Goal: Task Accomplishment & Management: Use online tool/utility

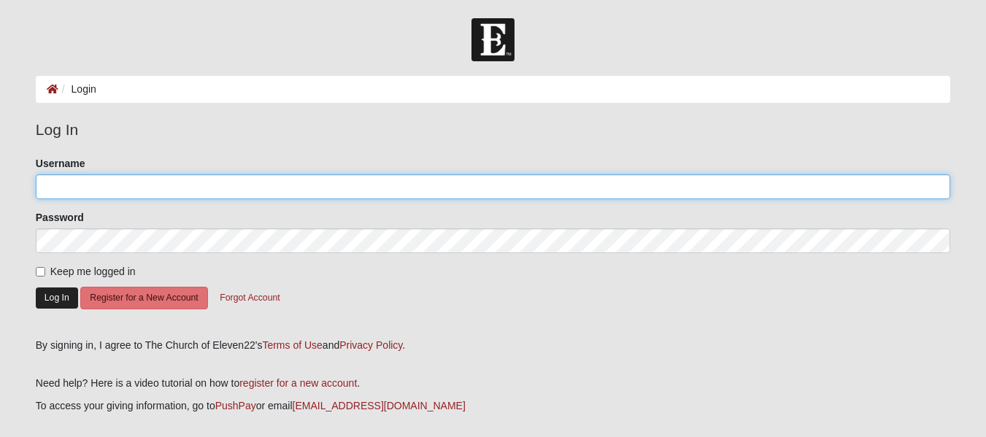
type input "Toddcharles@"
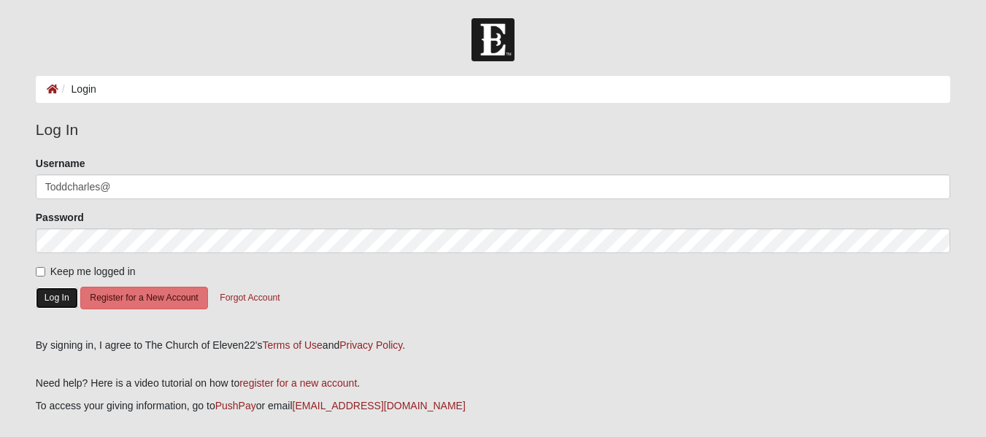
click at [61, 301] on button "Log In" at bounding box center [57, 298] width 42 height 21
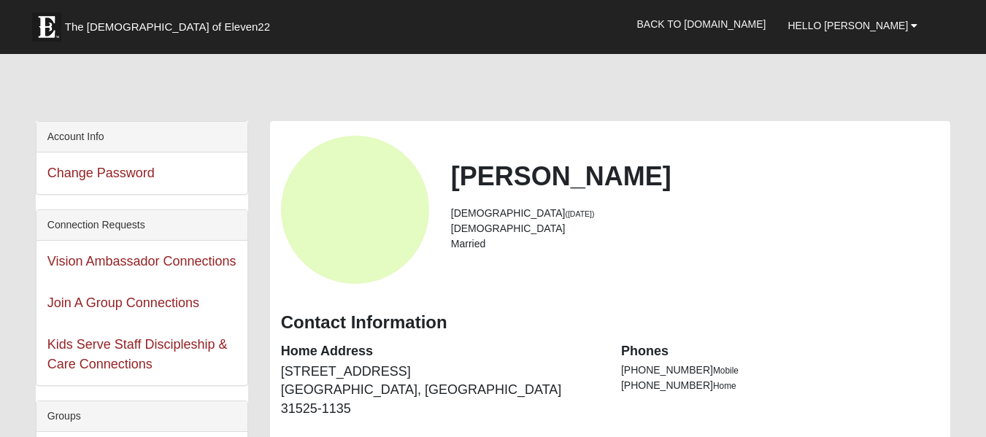
click at [312, 90] on div at bounding box center [493, 90] width 914 height 61
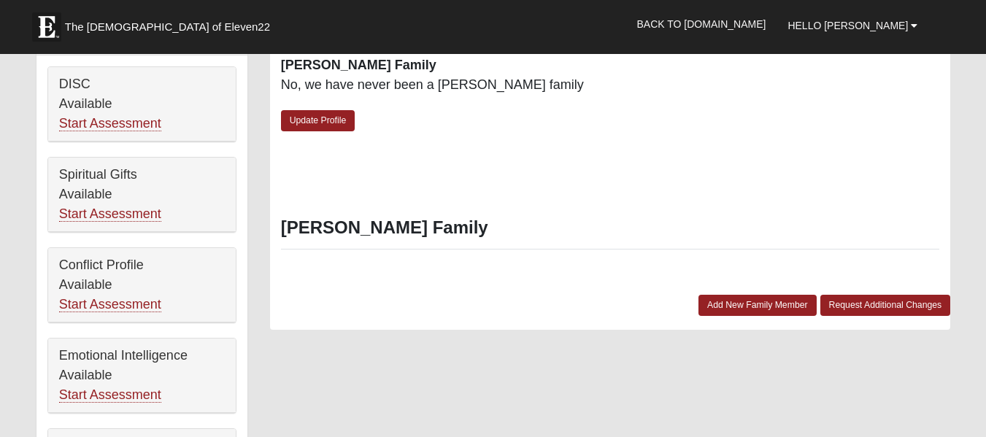
scroll to position [487, 0]
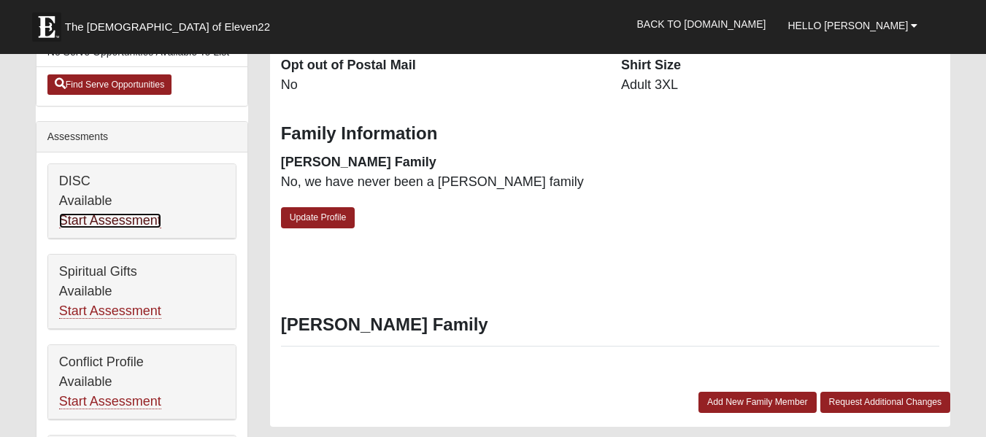
click at [99, 213] on link "Start Assessment" at bounding box center [110, 220] width 102 height 15
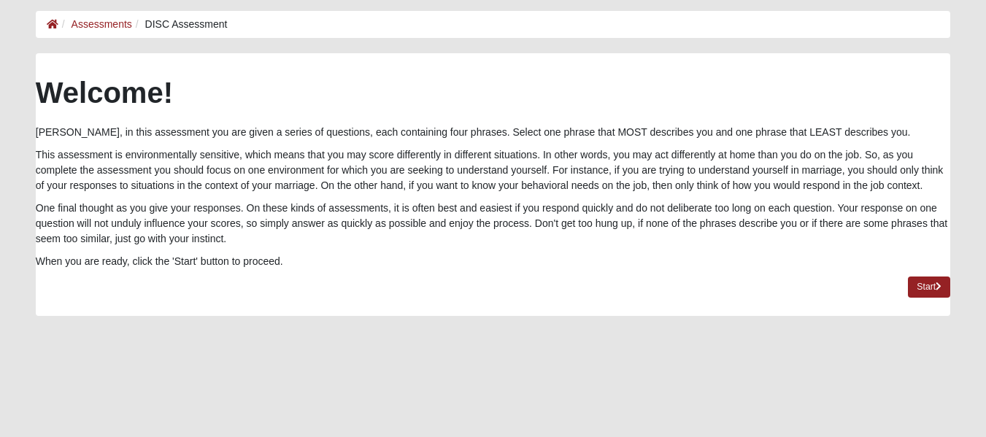
scroll to position [97, 0]
